Goal: Task Accomplishment & Management: Manage account settings

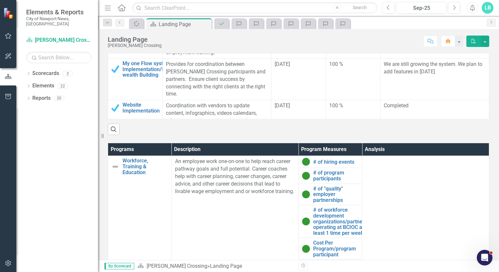
scroll to position [323, 0]
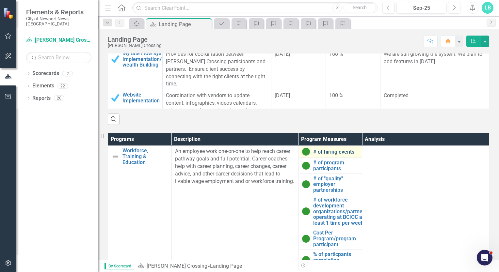
click at [325, 151] on link "# of hiring events" at bounding box center [336, 152] width 46 height 6
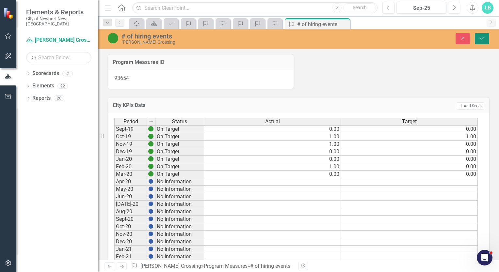
click at [483, 39] on icon "Save" at bounding box center [482, 38] width 6 height 5
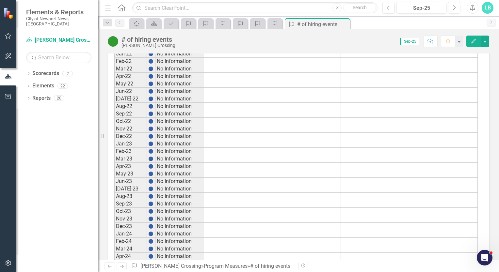
scroll to position [282, 0]
click at [487, 41] on button "button" at bounding box center [484, 41] width 8 height 11
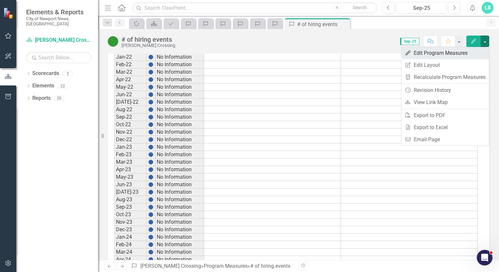
click at [444, 54] on link "Edit Edit Program Measures" at bounding box center [444, 53] width 87 height 12
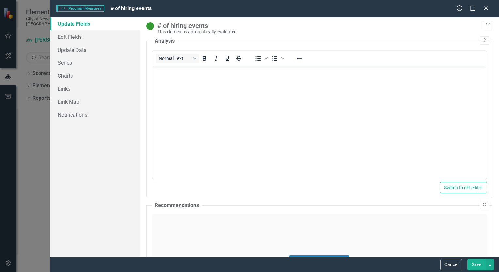
scroll to position [0, 0]
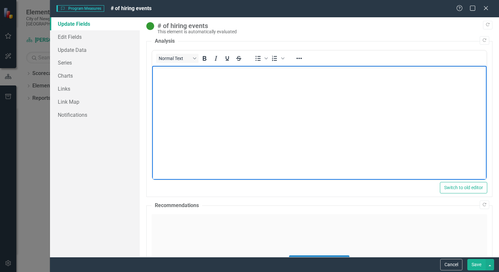
click at [171, 73] on p "Rich Text Area. Press ALT-0 for help." at bounding box center [318, 72] width 331 height 8
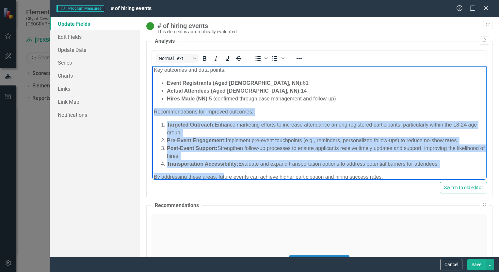
scroll to position [38, 0]
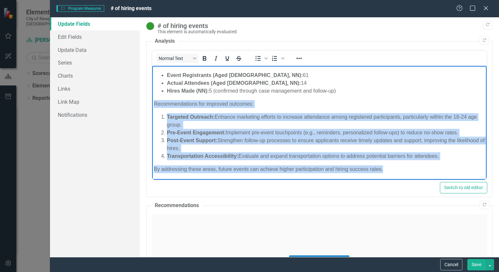
drag, startPoint x: 152, startPoint y: 112, endPoint x: 418, endPoint y: 166, distance: 271.2
click at [418, 166] on body "This hiring event was a collaborative effort between HRWC, United Way of the Pe…" at bounding box center [319, 104] width 334 height 152
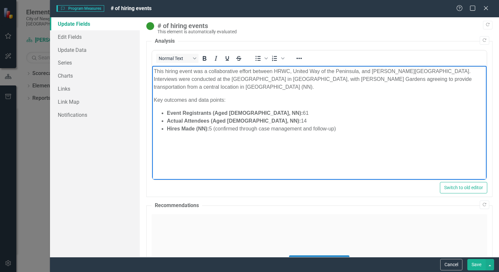
scroll to position [0, 0]
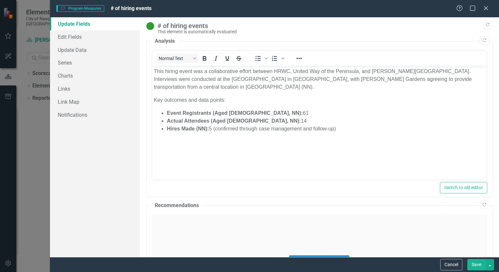
click at [172, 223] on div "Click to activate HTML editor" at bounding box center [318, 260] width 335 height 93
click at [159, 237] on p "Rich Text Area. Press ALT-0 for help." at bounding box center [318, 236] width 331 height 8
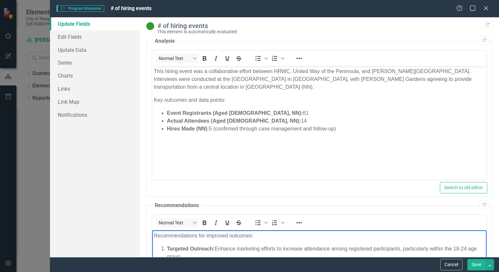
scroll to position [41, 0]
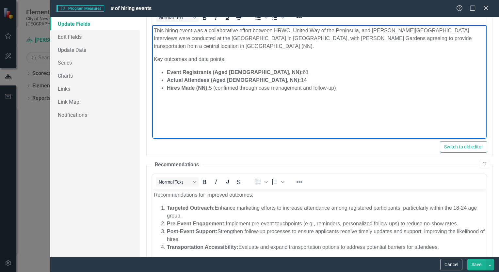
click at [163, 60] on p "Key outcomes and data points:" at bounding box center [318, 59] width 331 height 8
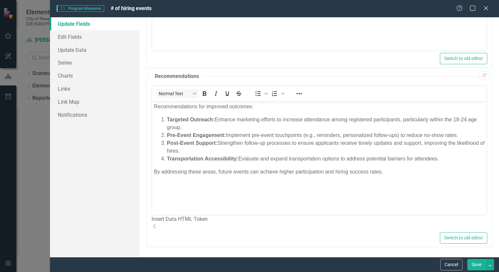
scroll to position [139, 0]
click at [478, 265] on button "Save" at bounding box center [476, 264] width 18 height 11
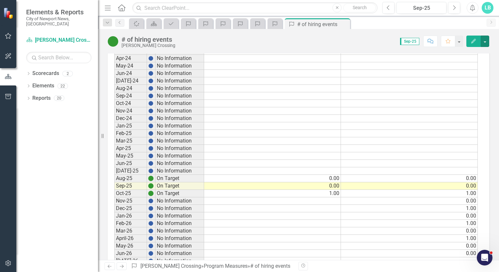
scroll to position [485, 0]
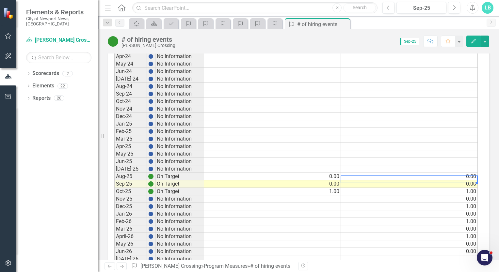
click at [471, 180] on td "0.00" at bounding box center [409, 184] width 137 height 8
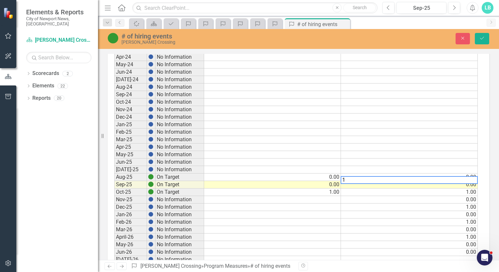
click at [333, 181] on td "0.00" at bounding box center [272, 185] width 137 height 8
type textarea "1"
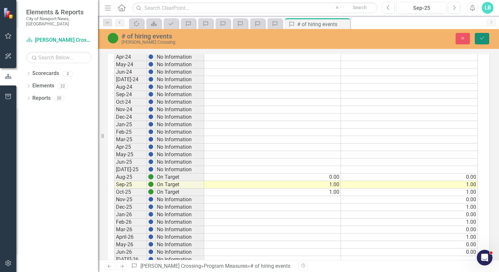
click at [479, 37] on icon "Save" at bounding box center [482, 38] width 6 height 5
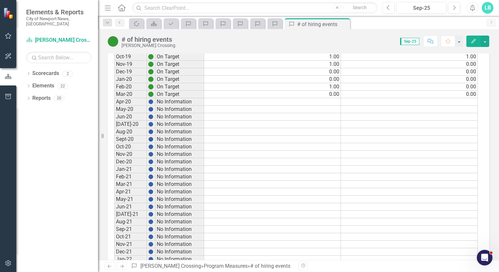
scroll to position [0, 0]
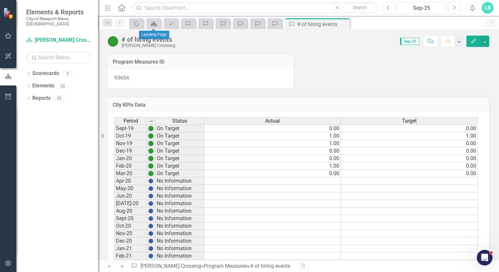
click at [153, 24] on icon "Scorecard" at bounding box center [153, 23] width 7 height 5
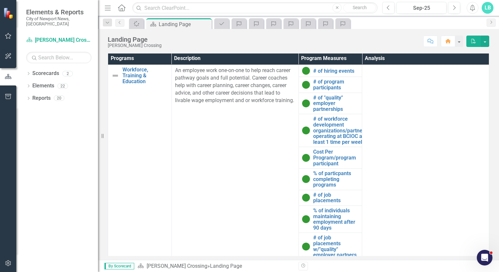
scroll to position [399, 0]
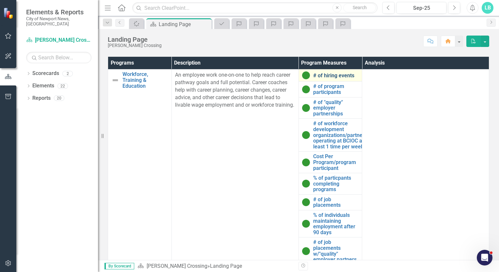
click at [345, 75] on link "# of hiring events" at bounding box center [336, 76] width 46 height 6
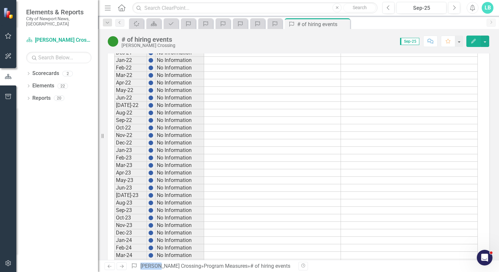
scroll to position [240, 0]
click at [486, 43] on button "button" at bounding box center [484, 41] width 8 height 11
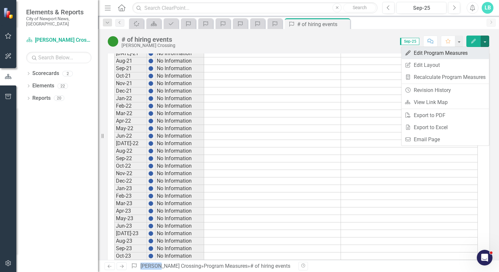
click at [445, 57] on link "Edit Edit Program Measures" at bounding box center [444, 53] width 87 height 12
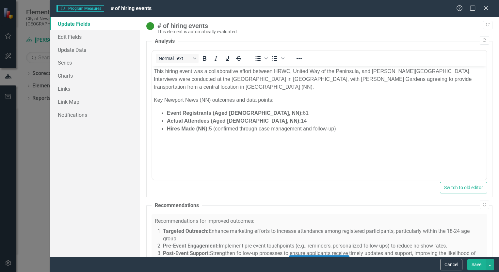
scroll to position [0, 0]
click at [486, 10] on icon "Close" at bounding box center [485, 8] width 8 height 6
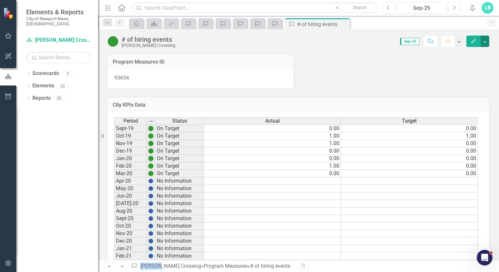
scroll to position [240, 0]
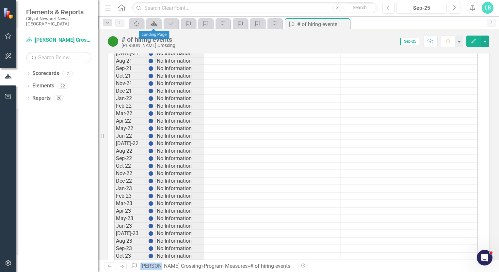
click at [154, 24] on icon at bounding box center [154, 24] width 6 height 5
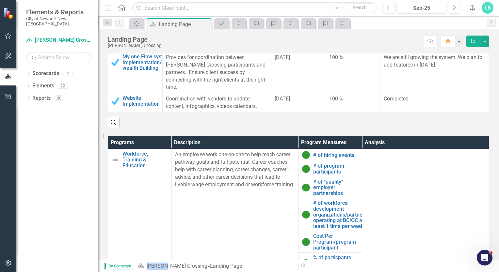
scroll to position [321, 0]
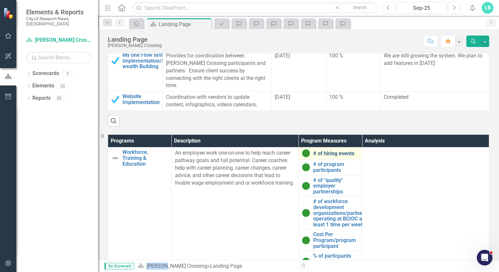
click at [323, 153] on link "# of hiring events" at bounding box center [336, 154] width 46 height 6
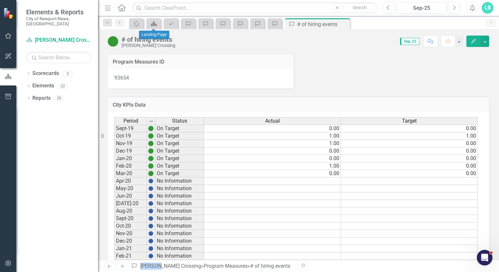
click at [155, 23] on icon "Scorecard" at bounding box center [153, 23] width 7 height 5
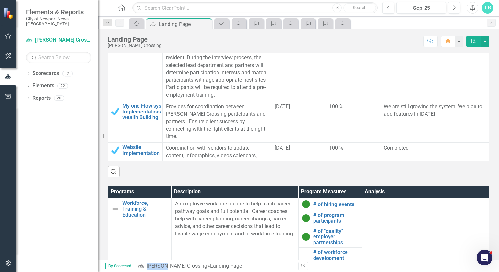
scroll to position [271, 0]
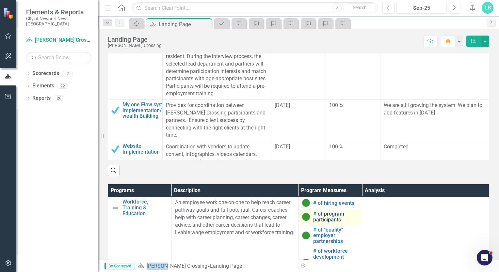
click at [325, 215] on link "# of program participants" at bounding box center [336, 216] width 46 height 11
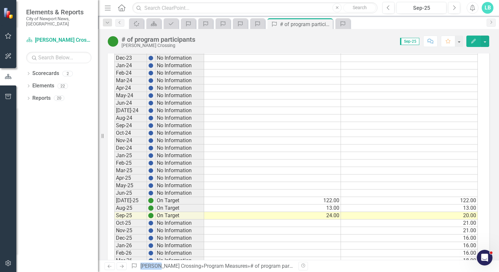
scroll to position [454, 0]
click at [419, 212] on td "20.00" at bounding box center [409, 215] width 137 height 8
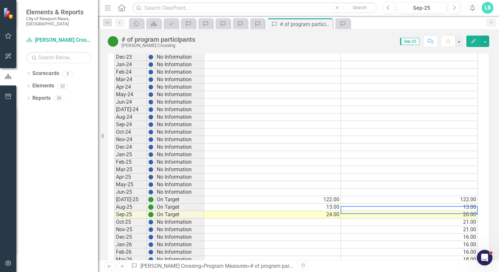
click at [419, 212] on td "20.00" at bounding box center [409, 215] width 137 height 8
type textarea "20"
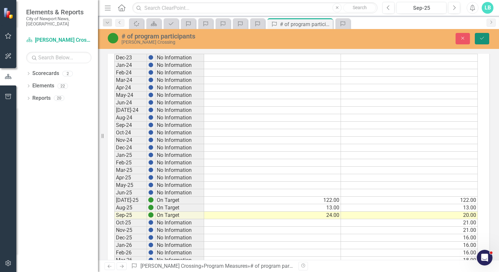
click at [484, 36] on button "Save" at bounding box center [481, 38] width 14 height 11
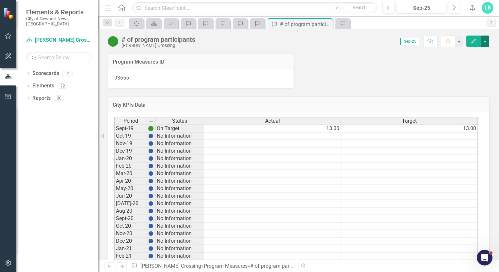
click at [485, 41] on button "button" at bounding box center [484, 41] width 8 height 11
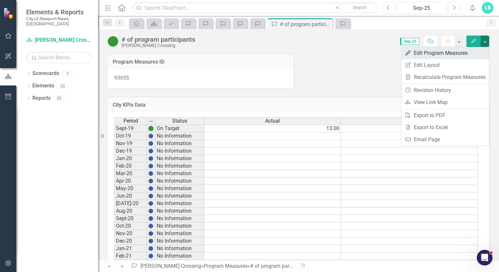
click at [450, 56] on link "Edit Edit Program Measures" at bounding box center [444, 53] width 87 height 12
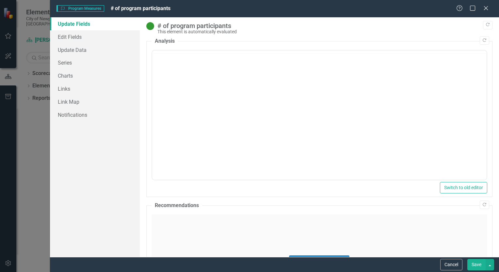
scroll to position [0, 0]
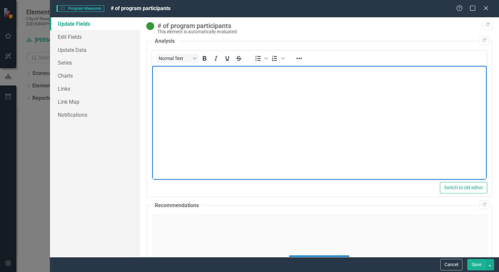
click at [168, 77] on body "Rich Text Area. Press ALT-0 for help." at bounding box center [319, 115] width 334 height 98
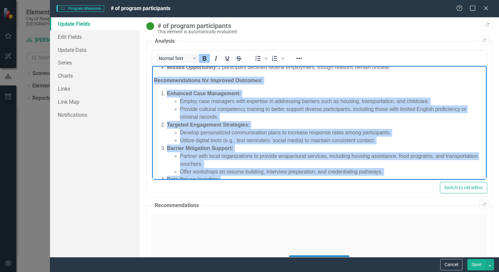
scroll to position [255, 0]
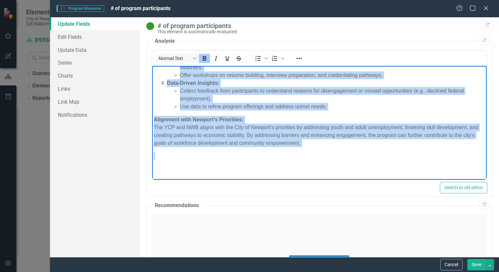
drag, startPoint x: 153, startPoint y: 121, endPoint x: 238, endPoint y: 195, distance: 111.7
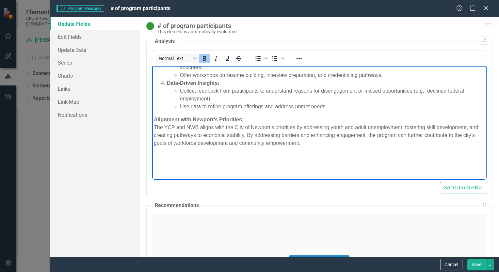
scroll to position [69, 0]
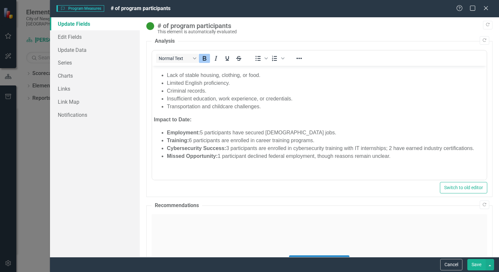
click at [163, 221] on div "Click to activate HTML editor" at bounding box center [318, 260] width 335 height 93
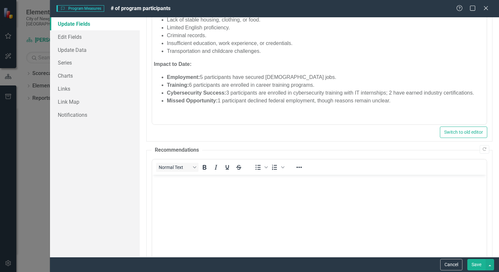
click at [167, 189] on body "Rich Text Area. Press ALT-0 for help." at bounding box center [319, 224] width 334 height 98
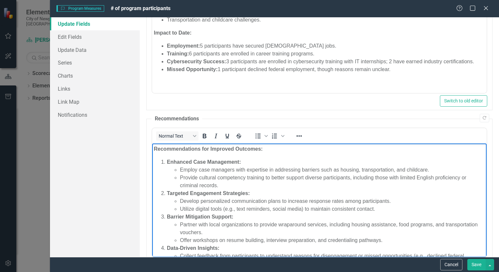
scroll to position [74, 0]
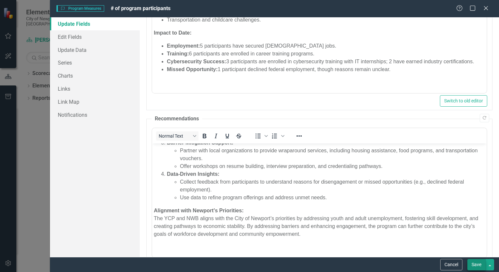
click at [474, 265] on button "Save" at bounding box center [476, 264] width 18 height 11
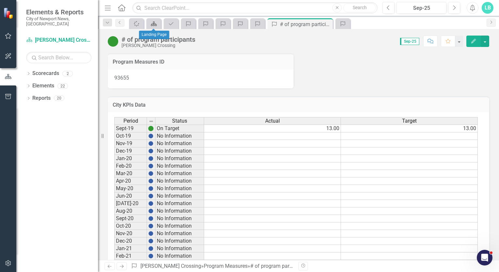
click at [153, 24] on icon "Scorecard" at bounding box center [153, 23] width 7 height 5
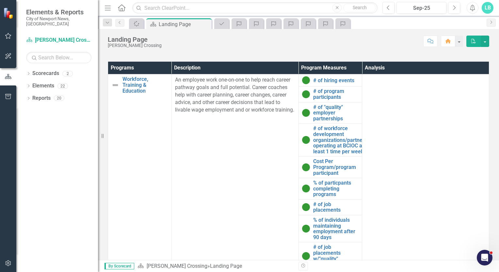
scroll to position [393, 0]
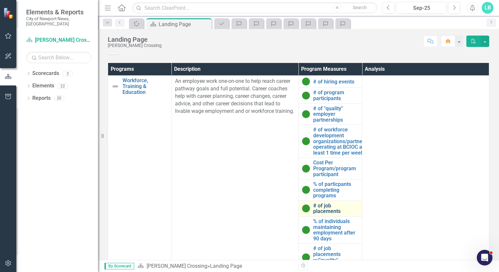
click at [327, 209] on link "# of job placements" at bounding box center [336, 208] width 46 height 11
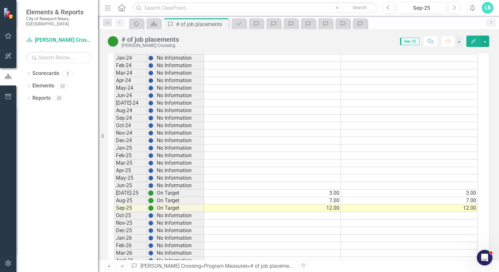
scroll to position [465, 0]
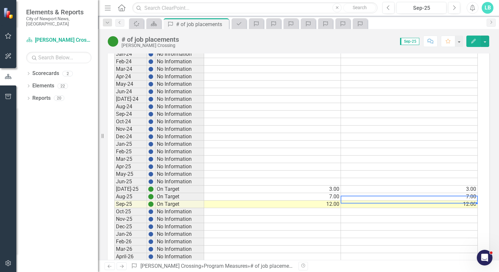
click at [377, 201] on td "12.00" at bounding box center [409, 205] width 137 height 8
type textarea "12"
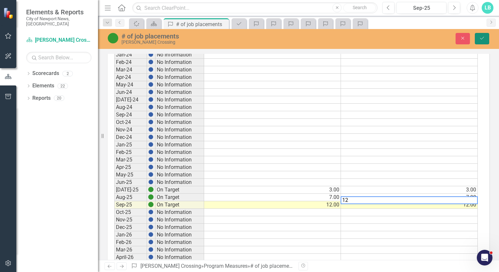
click at [479, 40] on icon "Save" at bounding box center [482, 38] width 6 height 5
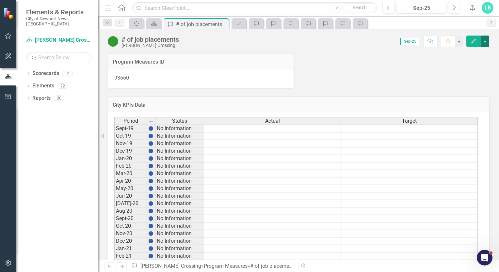
click at [483, 41] on button "button" at bounding box center [484, 41] width 8 height 11
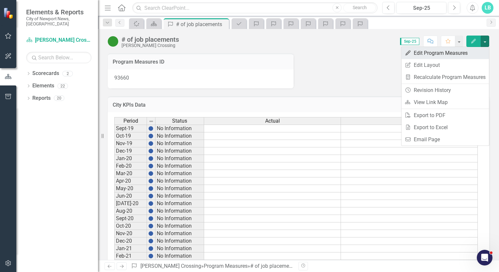
click at [432, 56] on link "Edit Edit Program Measures" at bounding box center [444, 53] width 87 height 12
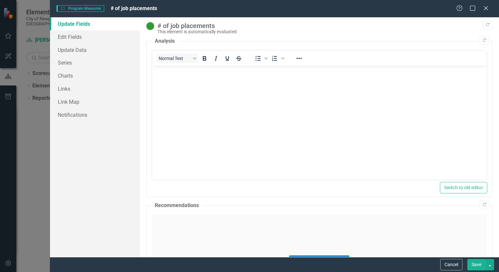
scroll to position [0, 0]
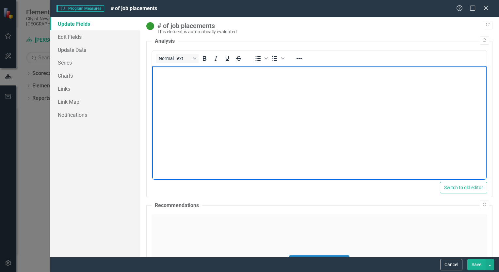
click at [172, 87] on body "Rich Text Area. Press ALT-0 for help." at bounding box center [319, 115] width 334 height 98
click at [155, 74] on p "Rich Text Area. Press ALT-0 for help." at bounding box center [318, 72] width 331 height 8
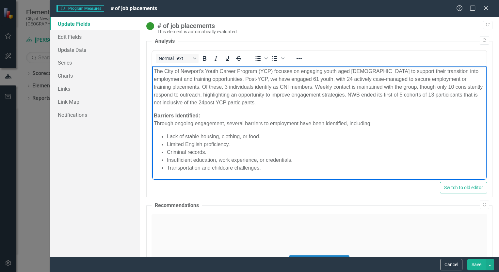
click at [194, 101] on p "The City of Newport’s Youth Career Program (YCP) focuses on engaging youth aged…" at bounding box center [318, 87] width 331 height 39
click at [256, 104] on p "The City of Newport’s Youth Career Program (YCP) focuses on engaging youth aged…" at bounding box center [318, 87] width 331 height 39
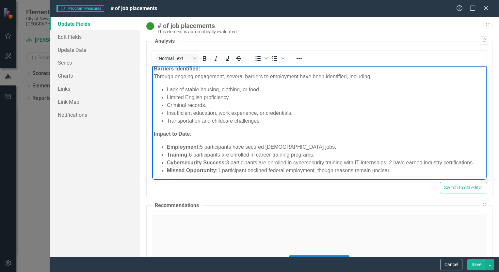
scroll to position [56, 0]
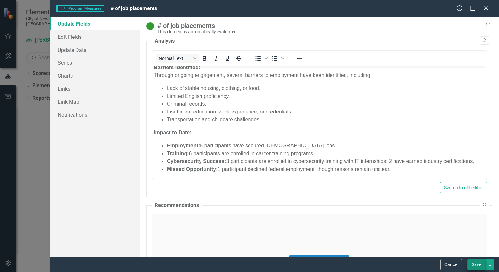
click at [479, 262] on button "Save" at bounding box center [476, 264] width 18 height 11
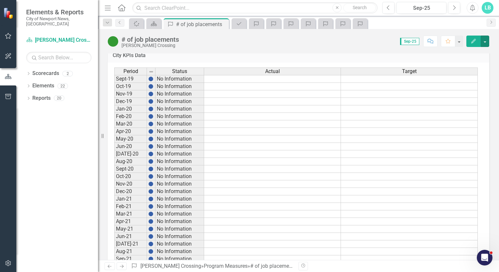
scroll to position [4, 0]
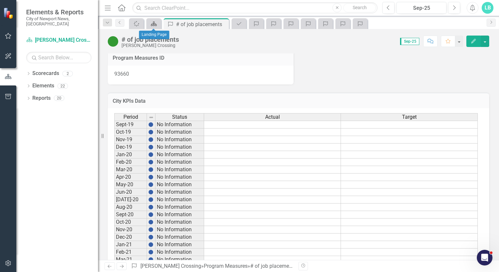
click at [151, 23] on icon "Scorecard" at bounding box center [153, 23] width 7 height 5
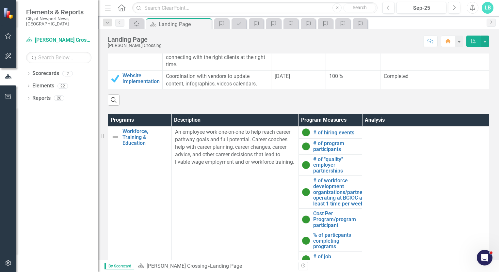
scroll to position [347, 0]
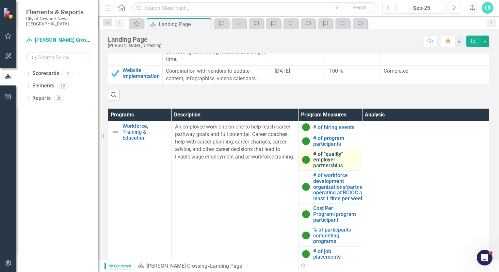
click at [321, 159] on link "# of "quality" employer partnerships" at bounding box center [336, 159] width 46 height 17
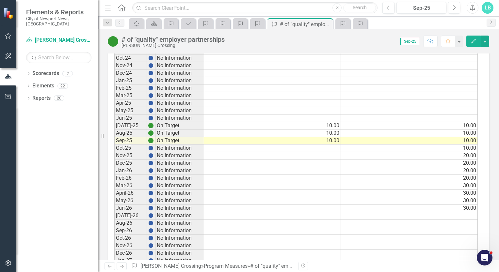
scroll to position [530, 0]
click at [483, 44] on button "button" at bounding box center [484, 41] width 8 height 11
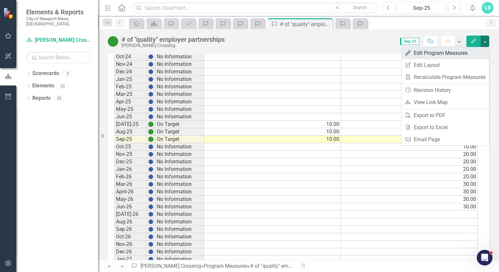
click at [452, 53] on link "Edit Edit Program Measures" at bounding box center [444, 53] width 87 height 12
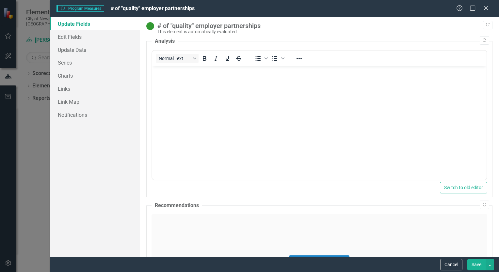
scroll to position [0, 0]
click at [166, 77] on body "Rich Text Area. Press ALT-0 for help." at bounding box center [319, 115] width 334 height 98
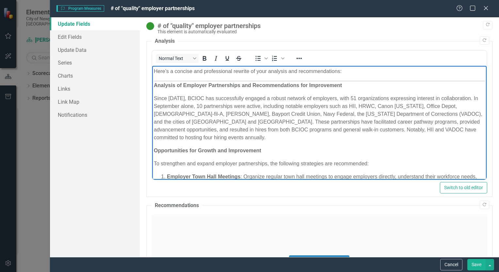
click at [471, 80] on body "Here’s a concise and professional rewrite of your analysis and recommendations:…" at bounding box center [319, 213] width 334 height 295
click at [475, 81] on body "Here’s a concise and professional rewrite of your analysis and recommendations:…" at bounding box center [319, 213] width 334 height 295
click at [473, 80] on body "Here’s a concise and professional rewrite of your analysis and recommendations:…" at bounding box center [319, 213] width 334 height 295
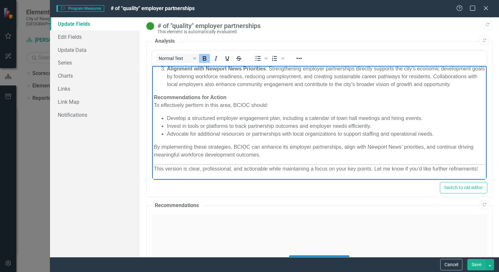
scroll to position [182, 0]
click at [188, 171] on p "This version is clear, professional, and actionable while maintaining a focus o…" at bounding box center [318, 169] width 331 height 8
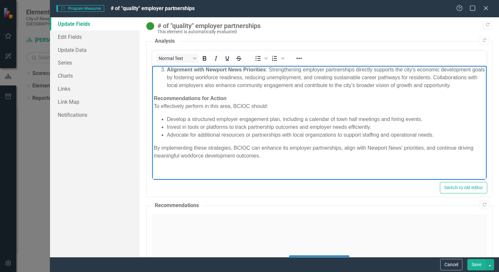
scroll to position [174, 0]
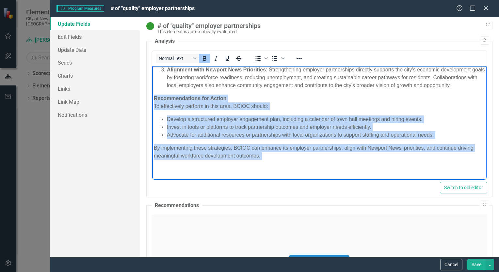
drag, startPoint x: 153, startPoint y: 99, endPoint x: 261, endPoint y: 190, distance: 140.6
click at [261, 180] on html "Analysis of Employer Partnerships and Recommendations for Improvement Since 202…" at bounding box center [319, 40] width 334 height 280
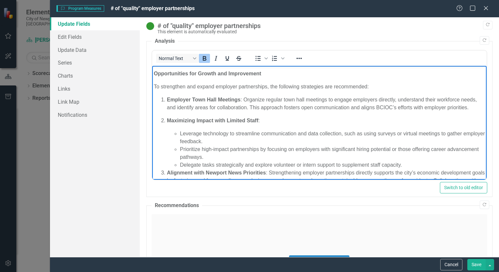
scroll to position [103, 0]
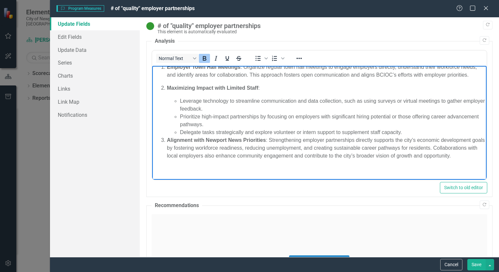
drag, startPoint x: 481, startPoint y: 125, endPoint x: 627, endPoint y: 246, distance: 189.1
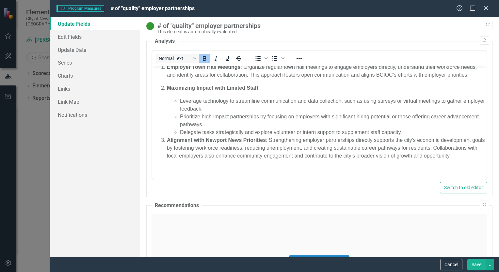
click at [162, 221] on div "Click to activate HTML editor" at bounding box center [318, 260] width 335 height 93
click at [159, 238] on p "Rich Text Area. Press ALT-0 for help." at bounding box center [318, 236] width 331 height 8
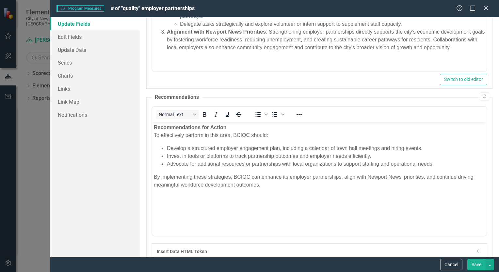
scroll to position [139, 0]
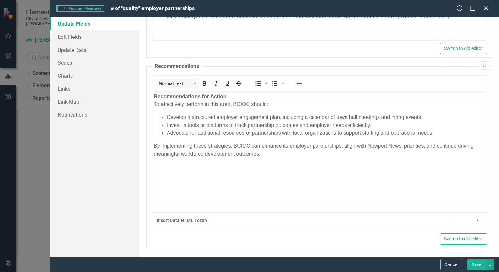
click at [480, 266] on button "Save" at bounding box center [476, 264] width 18 height 11
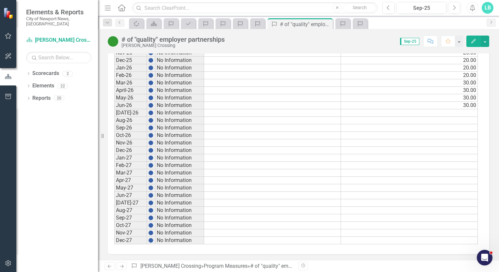
scroll to position [197, 0]
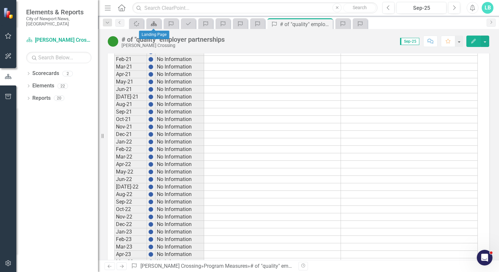
click at [155, 25] on icon "Scorecard" at bounding box center [153, 23] width 7 height 5
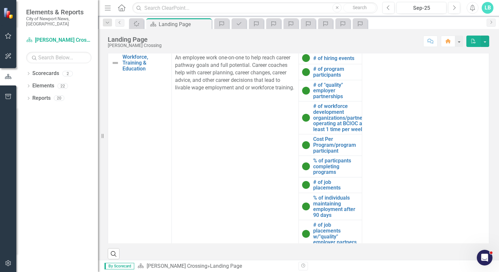
scroll to position [421, 0]
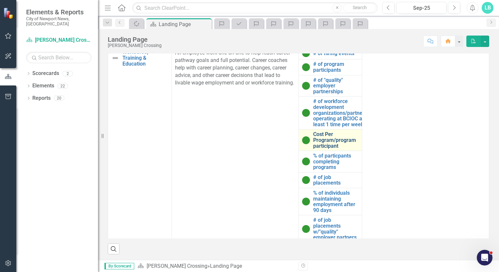
click at [324, 142] on link "Cost Per Program/program participant" at bounding box center [336, 140] width 46 height 17
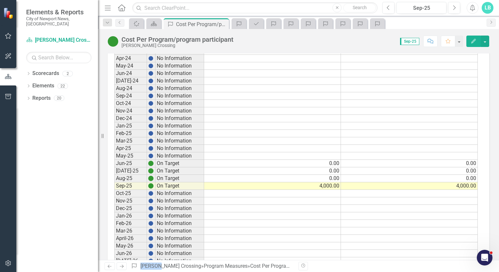
scroll to position [481, 0]
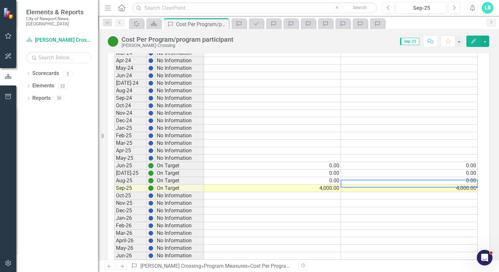
click at [456, 185] on td "4,000.00" at bounding box center [409, 189] width 137 height 8
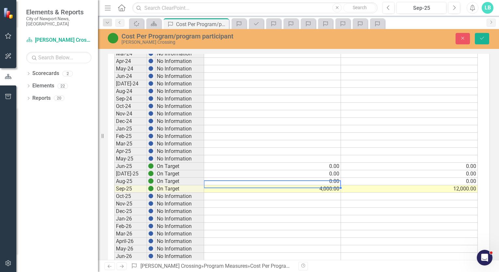
click at [330, 185] on td "4,000.00" at bounding box center [272, 189] width 137 height 8
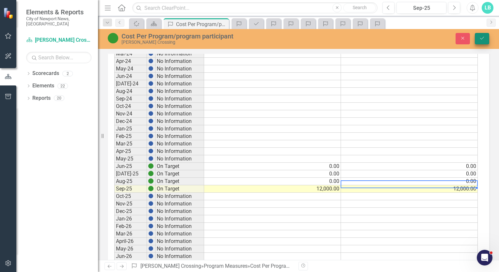
type textarea "12000"
click at [484, 40] on icon "Save" at bounding box center [482, 38] width 6 height 5
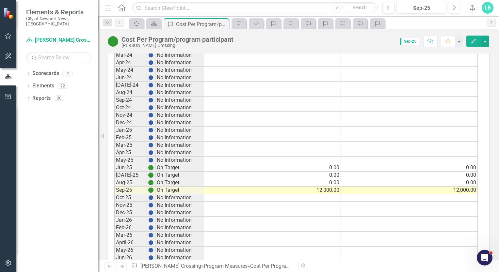
scroll to position [483, 0]
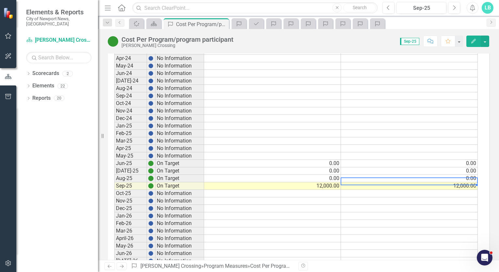
click at [407, 183] on td "12,000.00" at bounding box center [409, 186] width 137 height 8
type textarea "12000"
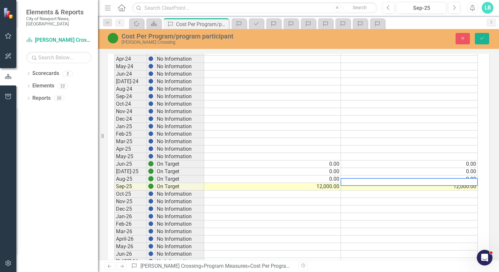
click at [431, 191] on td at bounding box center [409, 195] width 137 height 8
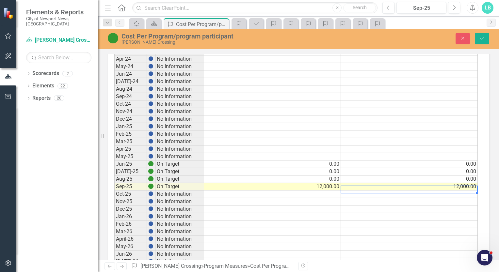
type textarea "1"
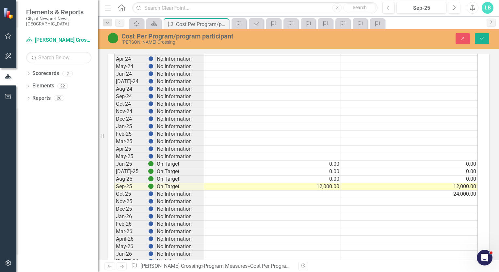
click at [434, 198] on td at bounding box center [409, 202] width 137 height 8
click at [463, 206] on td at bounding box center [409, 210] width 137 height 8
type textarea "2"
click at [460, 213] on td at bounding box center [409, 217] width 137 height 8
click at [453, 221] on td at bounding box center [409, 225] width 137 height 8
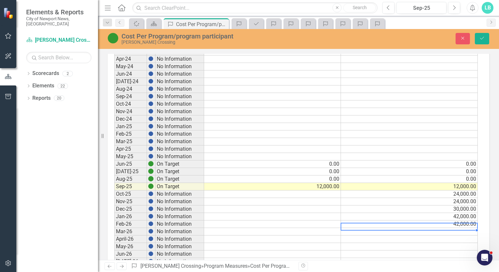
click at [451, 228] on td at bounding box center [409, 232] width 137 height 8
click at [448, 236] on td at bounding box center [409, 240] width 137 height 8
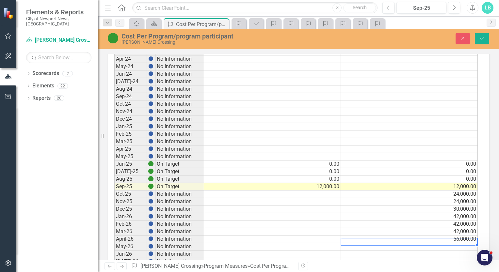
click at [454, 243] on td at bounding box center [409, 247] width 137 height 8
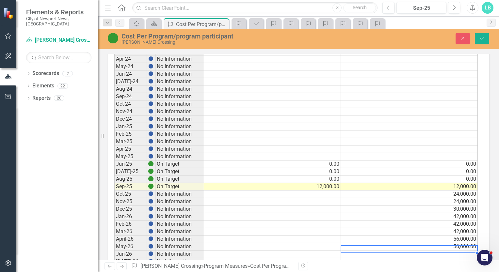
click at [457, 251] on td at bounding box center [409, 255] width 137 height 8
type textarea "6"
click at [453, 183] on td "12,000.00" at bounding box center [409, 187] width 137 height 8
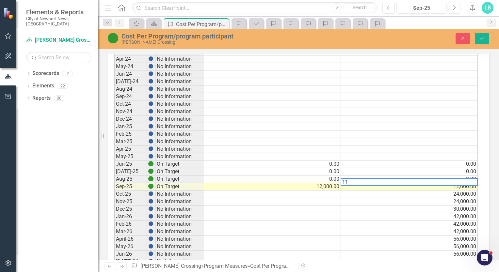
type textarea "1"
type textarea "6"
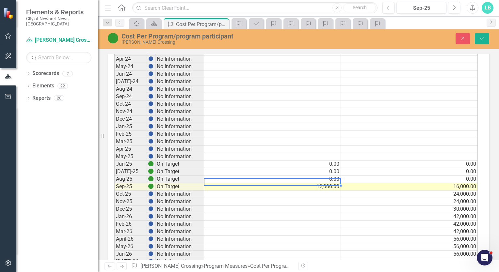
click at [333, 184] on td "12,000.00" at bounding box center [272, 187] width 137 height 8
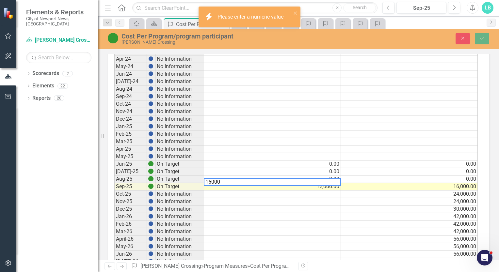
click at [455, 183] on td "16,000.00" at bounding box center [409, 187] width 137 height 8
click at [456, 183] on td "16,000.00" at bounding box center [409, 187] width 137 height 8
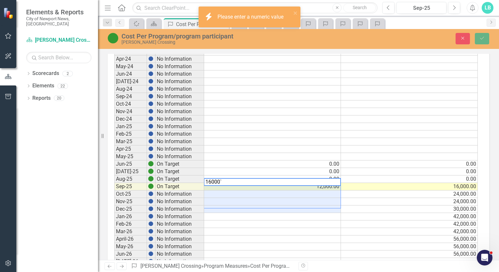
click at [270, 206] on td at bounding box center [272, 210] width 137 height 8
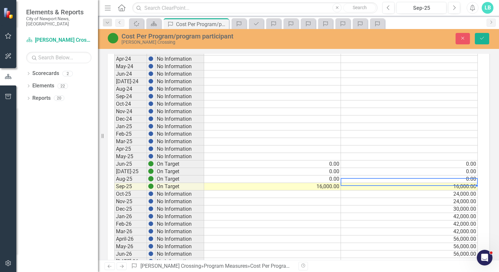
click at [454, 183] on td "16,000.00" at bounding box center [409, 187] width 137 height 8
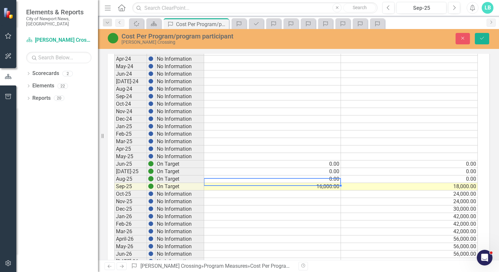
click at [329, 183] on td "16,000.00" at bounding box center [272, 187] width 137 height 8
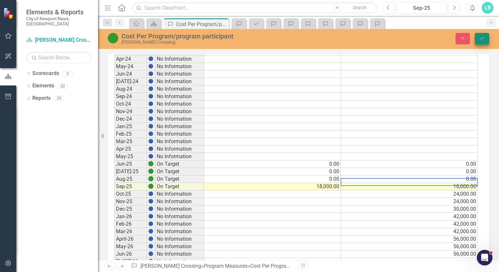
type textarea "18000"
click at [481, 38] on icon "Save" at bounding box center [482, 38] width 6 height 5
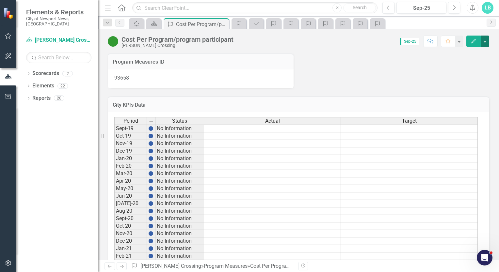
click at [484, 43] on button "button" at bounding box center [484, 41] width 8 height 11
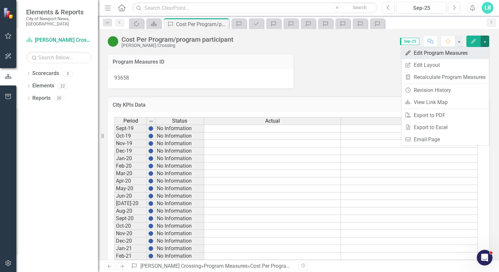
click at [441, 55] on link "Edit Edit Program Measures" at bounding box center [444, 53] width 87 height 12
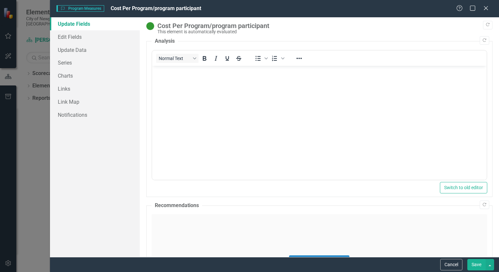
scroll to position [0, 0]
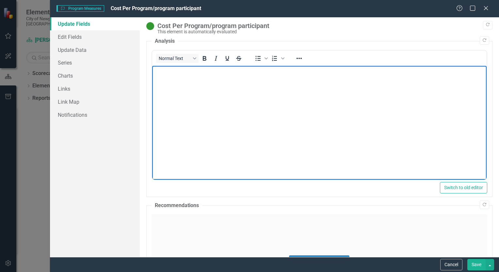
click at [169, 78] on body "Rich Text Area. Press ALT-0 for help." at bounding box center [319, 115] width 334 height 98
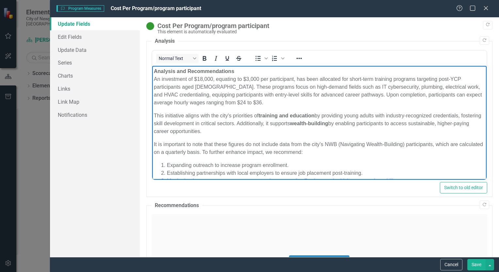
scroll to position [51, 0]
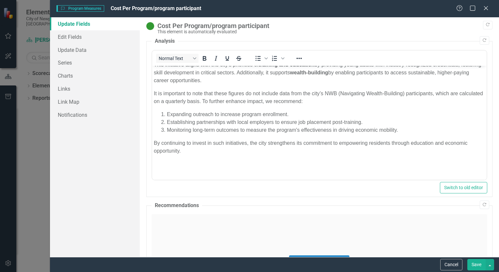
click at [161, 223] on div "Click to activate HTML editor" at bounding box center [318, 260] width 335 height 93
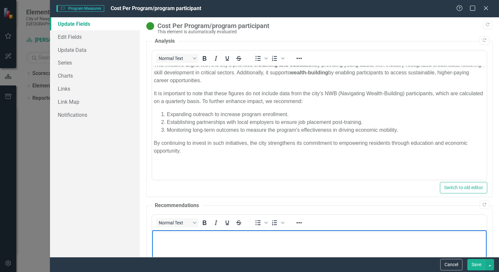
click at [161, 238] on p "Rich Text Area. Press ALT-0 for help." at bounding box center [318, 236] width 331 height 8
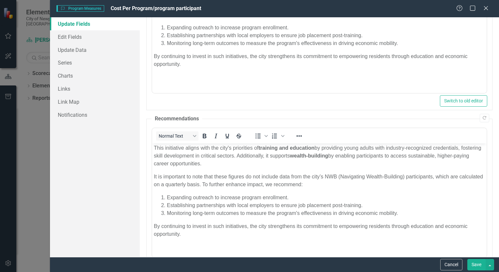
scroll to position [139, 0]
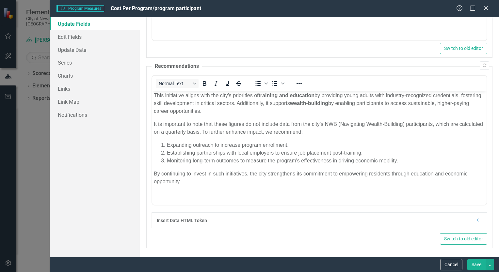
click at [480, 267] on button "Save" at bounding box center [476, 264] width 18 height 11
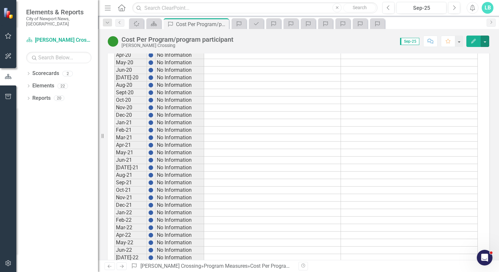
scroll to position [6, 0]
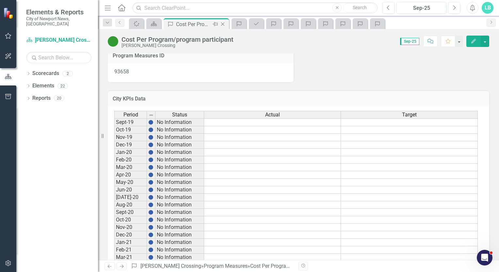
click at [187, 24] on div "Cost Per Program/program participant" at bounding box center [193, 24] width 35 height 8
click at [153, 23] on icon at bounding box center [154, 24] width 6 height 5
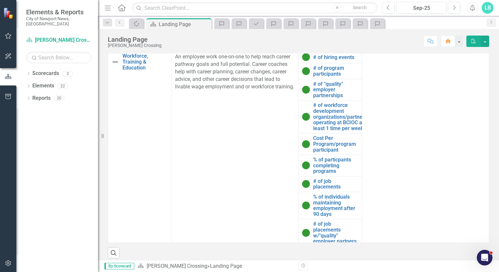
scroll to position [421, 0]
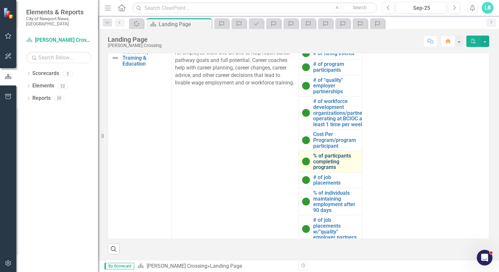
click at [331, 161] on link "% of particpants completing programs" at bounding box center [336, 161] width 46 height 17
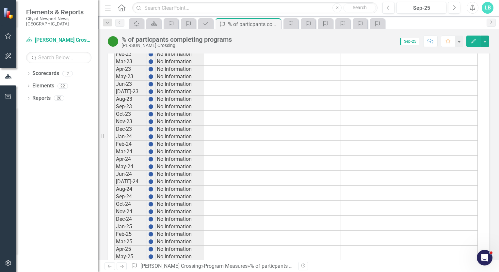
scroll to position [385, 0]
click at [486, 43] on button "button" at bounding box center [484, 41] width 8 height 11
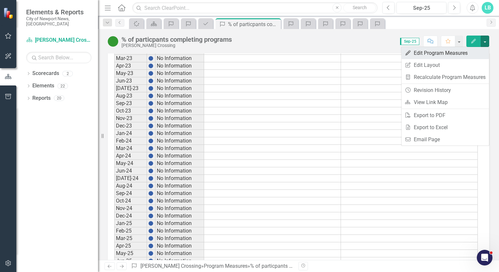
click at [433, 57] on link "Edit Edit Program Measures" at bounding box center [444, 53] width 87 height 12
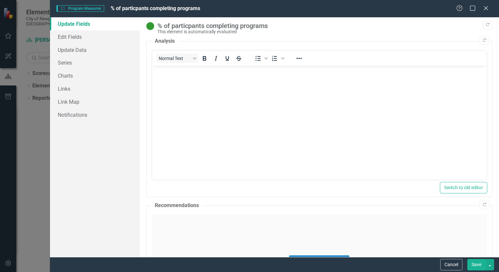
scroll to position [0, 0]
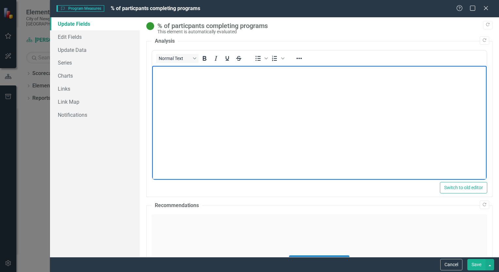
click at [182, 74] on p "Rich Text Area. Press ALT-0 for help." at bounding box center [318, 72] width 331 height 8
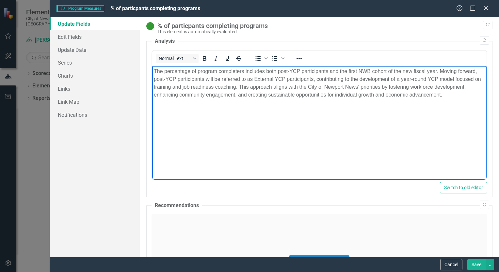
click at [477, 264] on button "Save" at bounding box center [476, 264] width 18 height 11
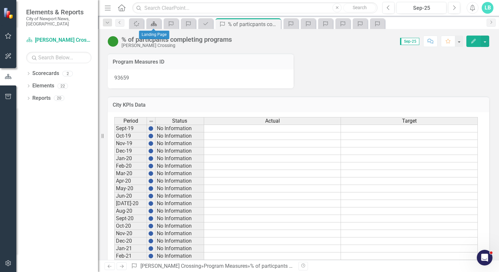
click at [155, 26] on icon "Scorecard" at bounding box center [153, 23] width 7 height 5
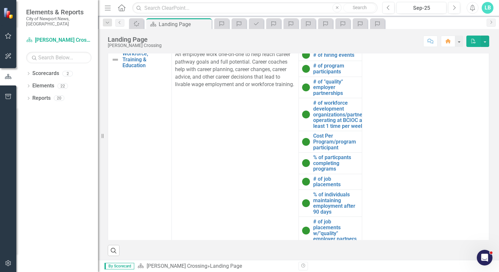
scroll to position [421, 0]
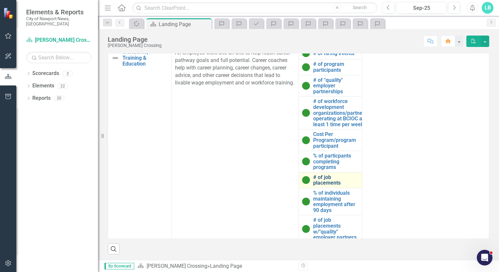
click at [323, 180] on link "# of job placements" at bounding box center [336, 180] width 46 height 11
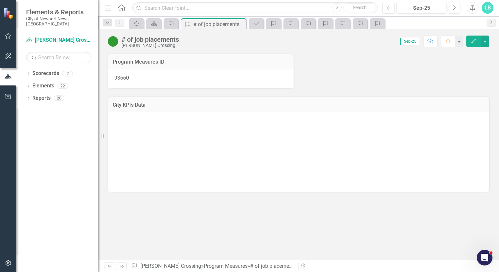
click at [323, 180] on div at bounding box center [298, 149] width 368 height 65
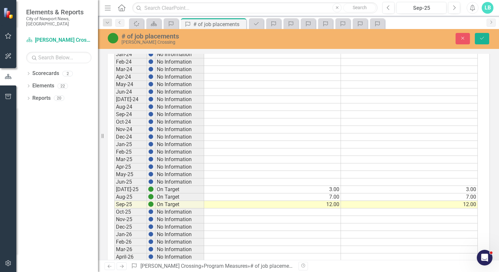
scroll to position [466, 0]
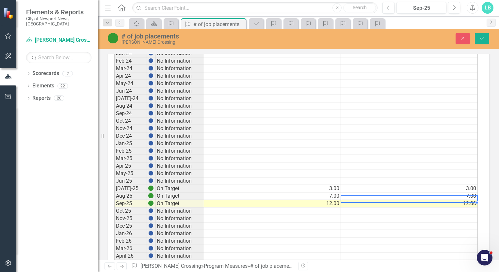
click at [426, 200] on td "12.00" at bounding box center [409, 204] width 137 height 8
click at [479, 39] on icon "Save" at bounding box center [482, 38] width 6 height 5
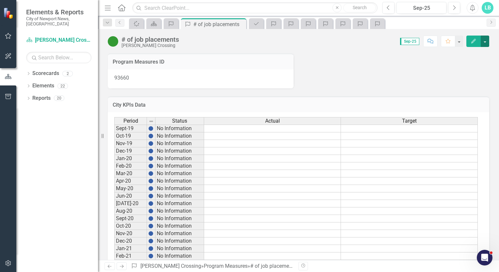
click at [484, 40] on button "button" at bounding box center [484, 41] width 8 height 11
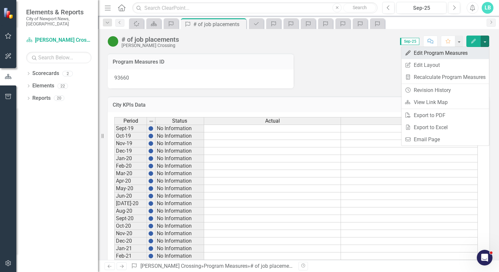
click at [438, 54] on link "Edit Edit Program Measures" at bounding box center [444, 53] width 87 height 12
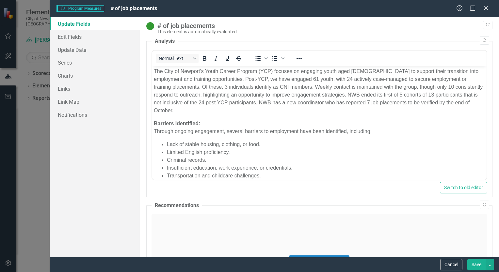
scroll to position [0, 0]
click at [478, 264] on button "Save" at bounding box center [476, 264] width 18 height 11
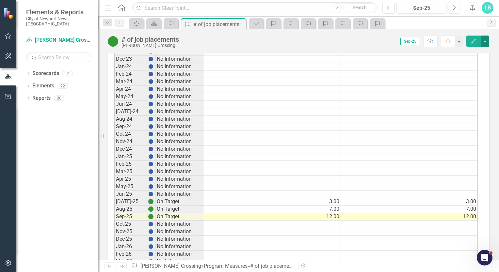
scroll to position [456, 0]
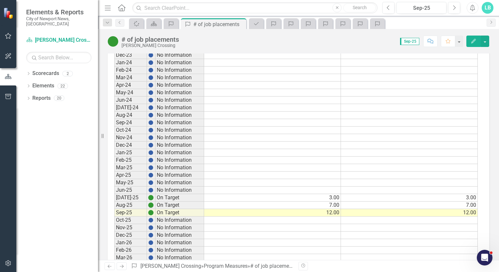
click at [424, 209] on td "12.00" at bounding box center [409, 213] width 137 height 8
type textarea "12"
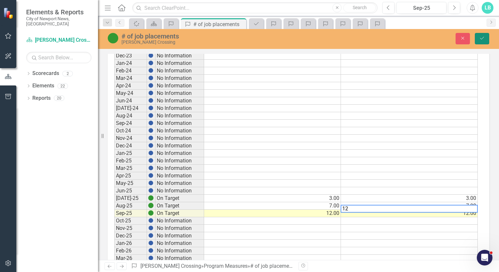
click at [478, 39] on button "Save" at bounding box center [481, 38] width 14 height 11
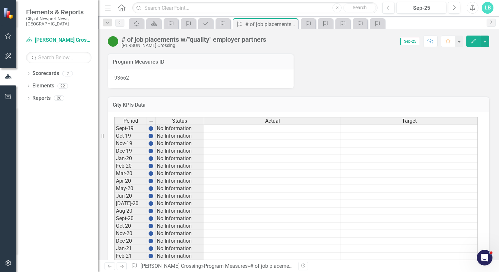
scroll to position [462, 0]
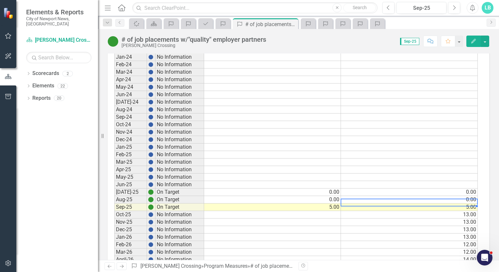
click at [464, 204] on td "5.00" at bounding box center [409, 208] width 137 height 8
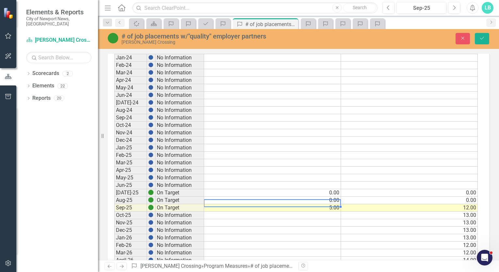
click at [335, 205] on td "5.00" at bounding box center [272, 208] width 137 height 8
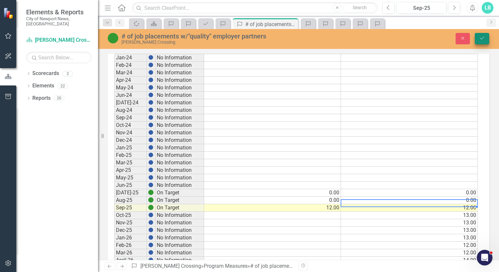
type textarea "12"
click at [483, 37] on icon "Save" at bounding box center [482, 38] width 6 height 5
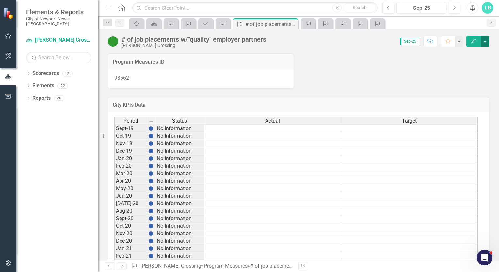
click at [484, 42] on button "button" at bounding box center [484, 41] width 8 height 11
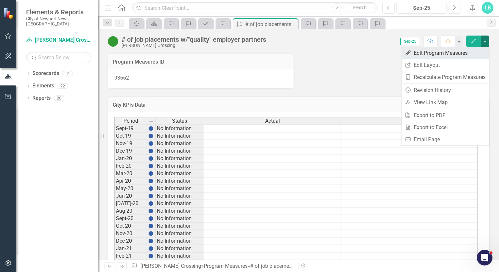
click at [458, 53] on link "Edit Edit Program Measures" at bounding box center [444, 53] width 87 height 12
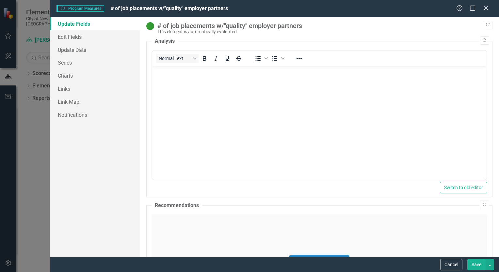
scroll to position [0, 0]
click at [172, 84] on body "Rich Text Area. Press ALT-0 for help." at bounding box center [319, 115] width 334 height 98
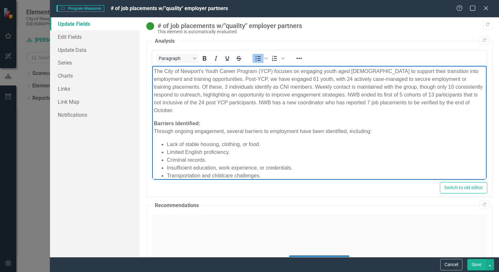
drag, startPoint x: 480, startPoint y: 120, endPoint x: 617, endPoint y: 116, distance: 137.8
click at [156, 71] on p "The City of Newport’s Youth Career Program (YCP) focuses on engaging youth aged…" at bounding box center [318, 91] width 331 height 47
click at [154, 71] on p "The City of Newport’s Youth Career Program (YCP) focuses on engaging youth aged…" at bounding box center [318, 91] width 331 height 47
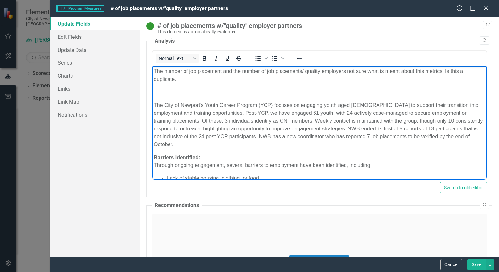
click at [184, 71] on p "The number of job placement and the number of job placements/ quality employers…" at bounding box center [318, 76] width 331 height 16
click at [302, 72] on p "The number of job placement and the number of job placements/ quality employers…" at bounding box center [318, 76] width 331 height 16
click at [350, 71] on p "The number of job placement and the number of job placements w/ quality employe…" at bounding box center [318, 76] width 331 height 16
click at [454, 72] on p "The number of job placement and the number of job placements w/ quality employe…" at bounding box center [318, 76] width 331 height 16
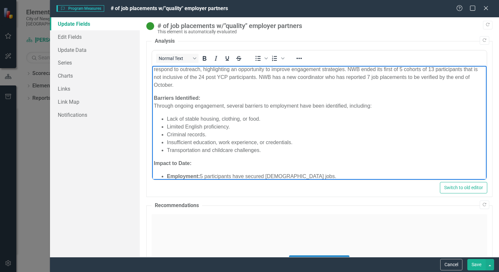
scroll to position [90, 0]
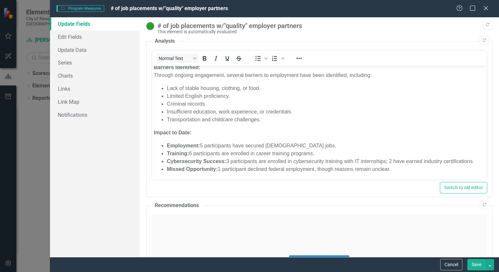
click at [475, 263] on button "Save" at bounding box center [476, 264] width 18 height 11
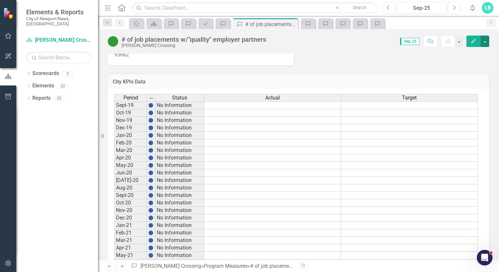
scroll to position [0, 0]
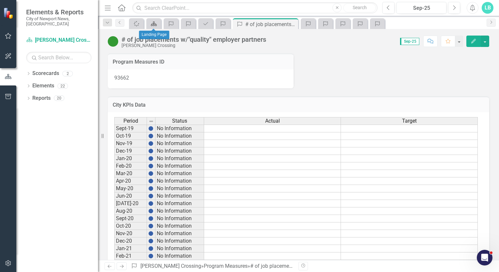
click at [151, 23] on icon "Scorecard" at bounding box center [153, 23] width 7 height 5
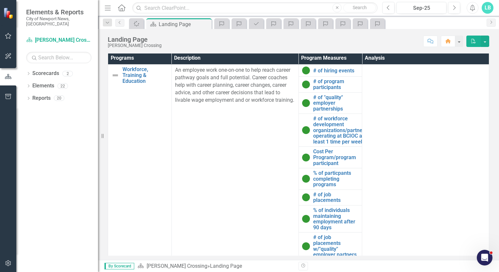
scroll to position [421, 0]
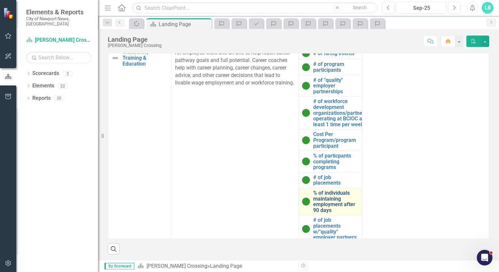
click at [318, 200] on link "% of individuals maintaining employment after 90 days" at bounding box center [336, 201] width 46 height 23
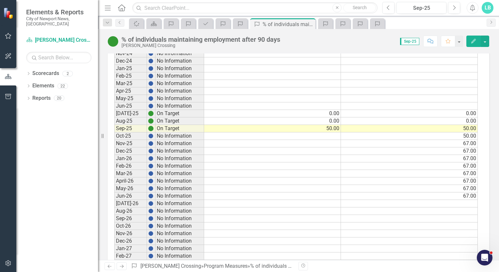
scroll to position [568, 0]
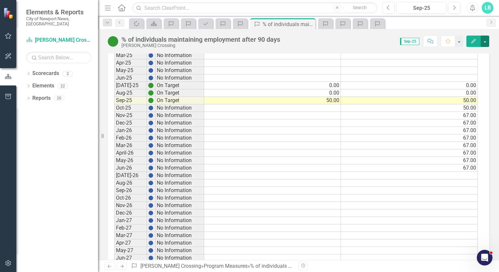
click at [485, 42] on button "button" at bounding box center [484, 41] width 8 height 11
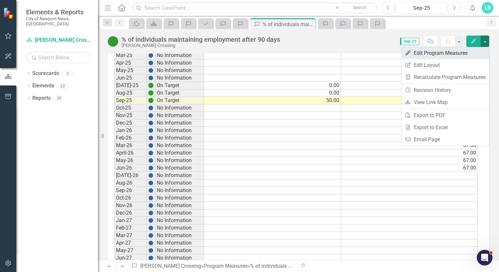
click at [435, 54] on link "Edit Edit Program Measures" at bounding box center [444, 53] width 87 height 12
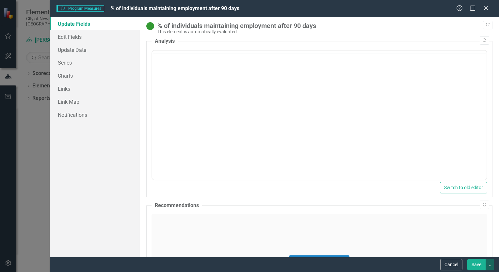
scroll to position [0, 0]
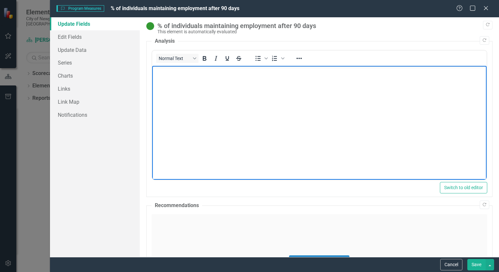
click at [169, 77] on body "Rich Text Area. Press ALT-0 for help." at bounding box center [319, 115] width 334 height 98
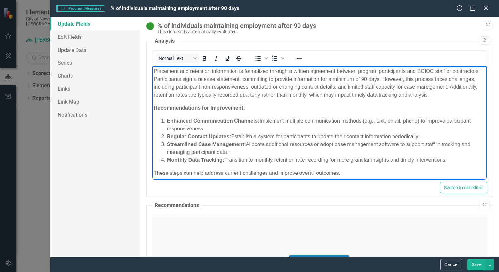
scroll to position [4, 0]
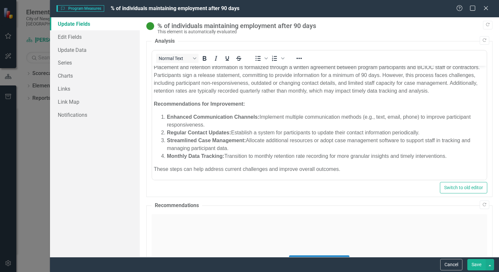
drag, startPoint x: 302, startPoint y: 175, endPoint x: 241, endPoint y: 152, distance: 64.7
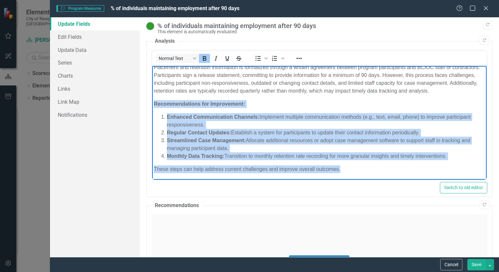
drag, startPoint x: 152, startPoint y: 111, endPoint x: 368, endPoint y: 172, distance: 224.8
click at [368, 172] on body "Placement and retention information is formalized through a written agreement b…" at bounding box center [319, 121] width 334 height 118
copy body "Recommendations for Improvement: Enhanced Communication Channels: Implement mul…"
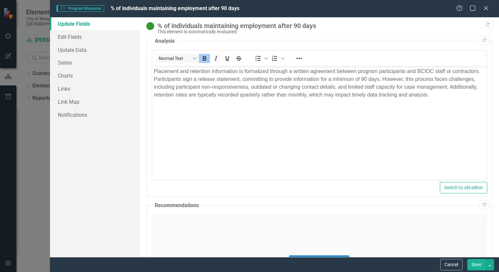
click at [170, 221] on div "Click to activate HTML editor" at bounding box center [318, 260] width 335 height 93
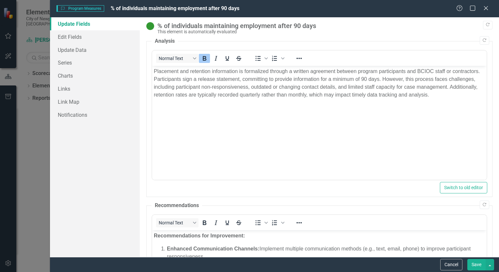
click at [476, 266] on button "Save" at bounding box center [476, 264] width 18 height 11
